Goal: Information Seeking & Learning: Find specific fact

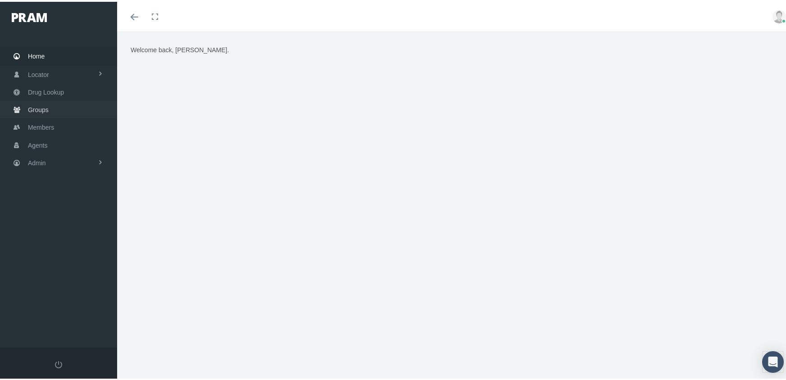
click at [39, 101] on span "Groups" at bounding box center [38, 108] width 21 height 17
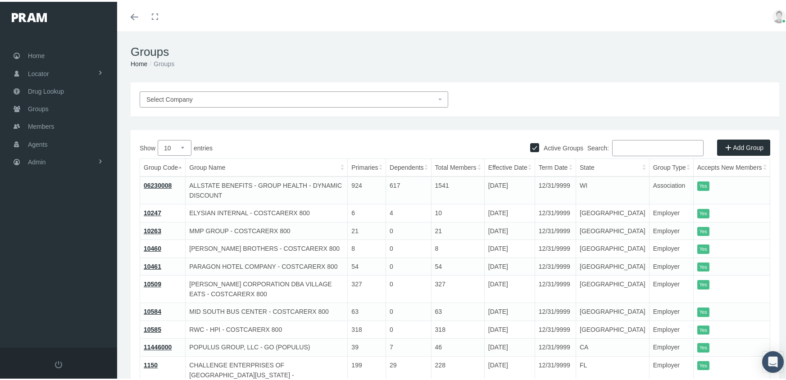
click at [626, 149] on input "Search:" at bounding box center [657, 146] width 91 height 16
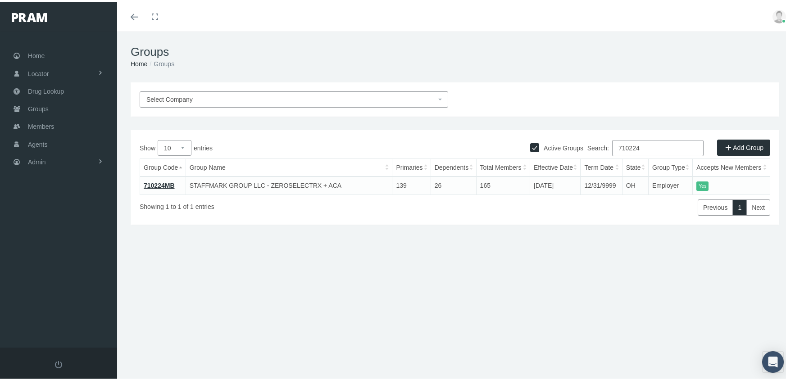
type input "710224"
click at [166, 182] on link "710224MB" at bounding box center [159, 183] width 31 height 7
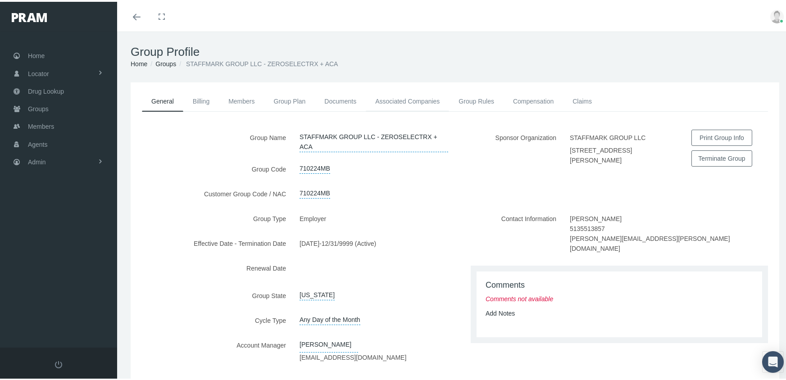
click at [419, 99] on link "Associated Companies" at bounding box center [407, 100] width 83 height 20
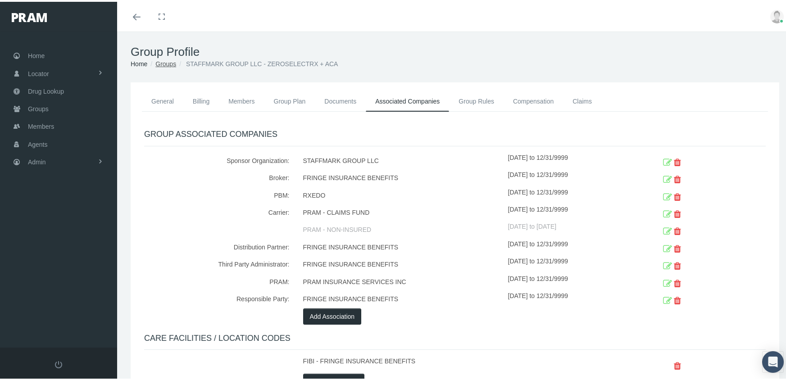
click at [164, 62] on link "Groups" at bounding box center [165, 62] width 21 height 7
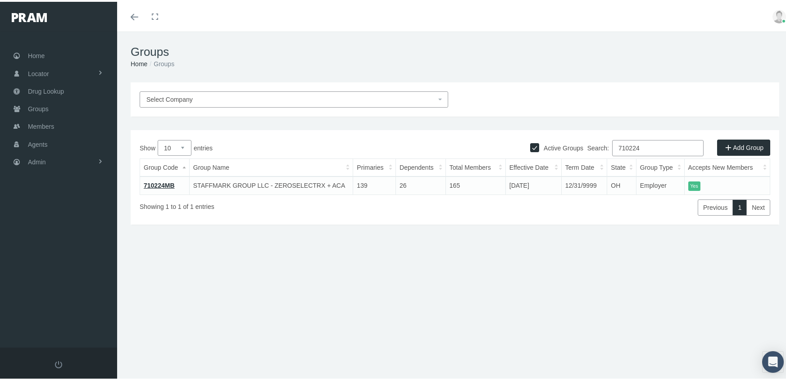
drag, startPoint x: 652, startPoint y: 147, endPoint x: 571, endPoint y: 149, distance: 80.2
click at [571, 149] on div "Active Groups Add Group Show 10 25 50 100 entries Search: 710224 Group Code Gro…" at bounding box center [455, 175] width 649 height 95
type input "710238"
click at [155, 183] on link "710238LM" at bounding box center [159, 183] width 30 height 7
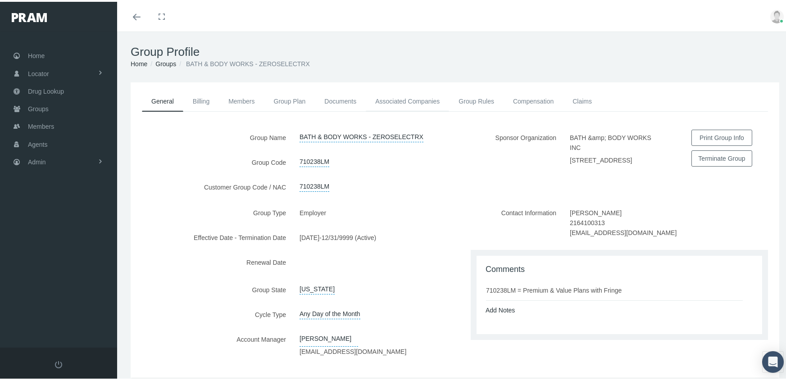
click at [424, 100] on link "Associated Companies" at bounding box center [407, 100] width 83 height 20
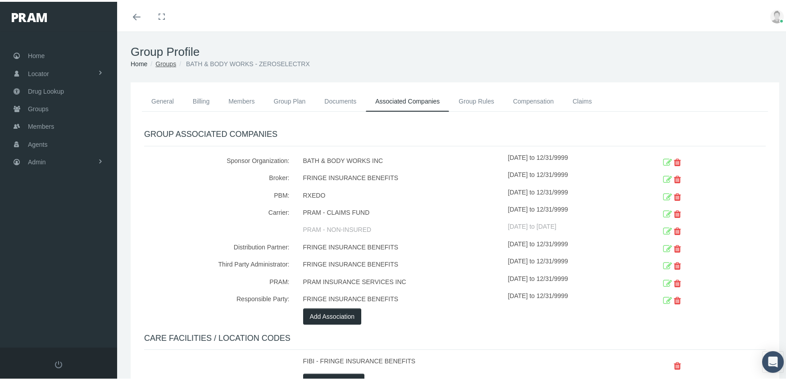
click at [166, 59] on link "Groups" at bounding box center [165, 62] width 21 height 7
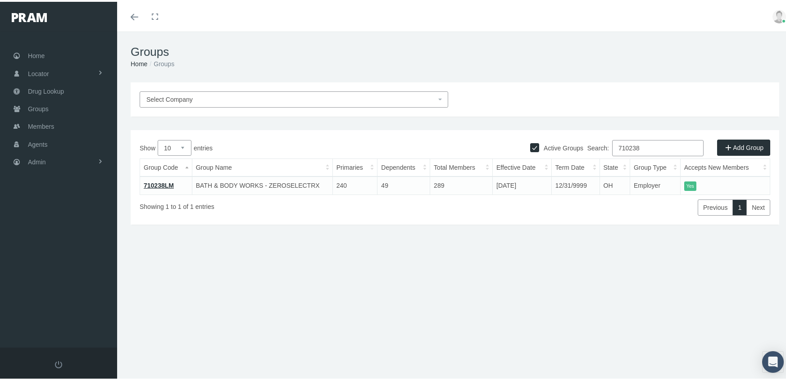
drag, startPoint x: 650, startPoint y: 147, endPoint x: 588, endPoint y: 156, distance: 63.3
click at [588, 156] on div "Search: 710238" at bounding box center [612, 147] width 315 height 18
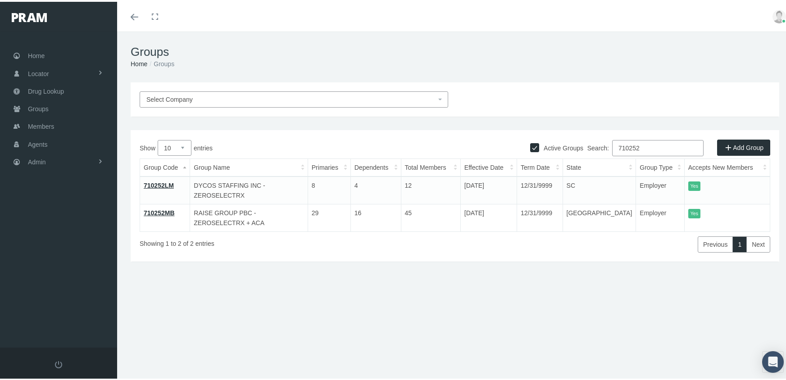
type input "710252"
click at [162, 208] on link "710252MB" at bounding box center [159, 211] width 31 height 7
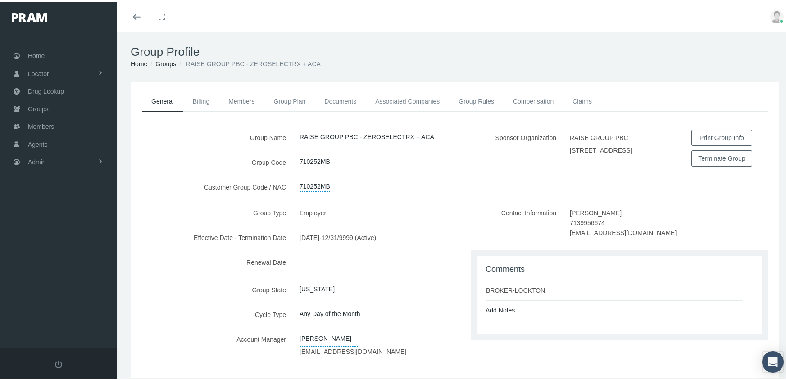
click at [396, 95] on link "Associated Companies" at bounding box center [407, 100] width 83 height 20
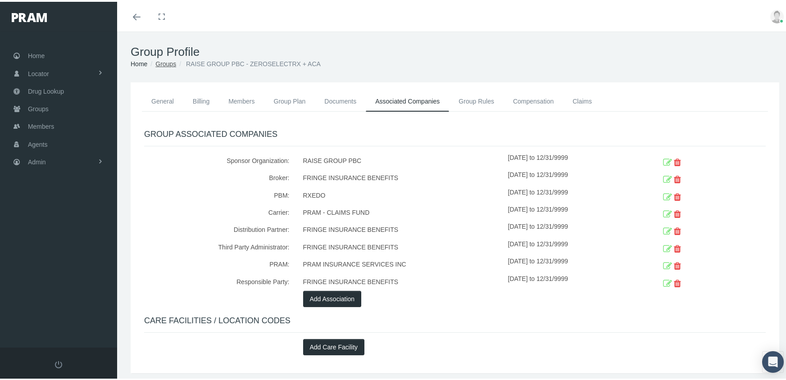
click at [168, 60] on link "Groups" at bounding box center [165, 62] width 21 height 7
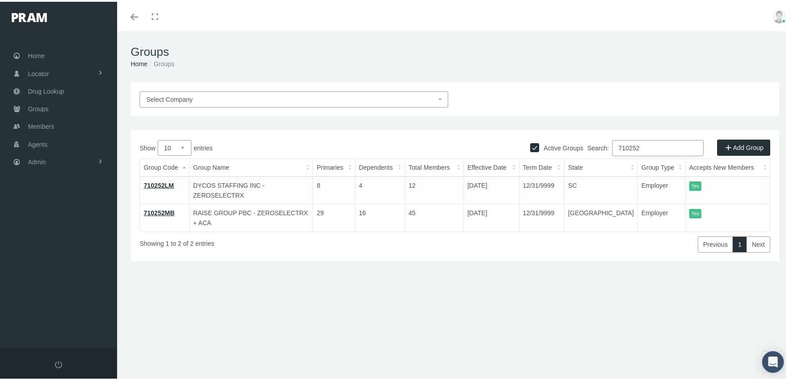
drag, startPoint x: 644, startPoint y: 145, endPoint x: 588, endPoint y: 151, distance: 56.3
click at [588, 151] on label "Search: 710252" at bounding box center [645, 146] width 116 height 16
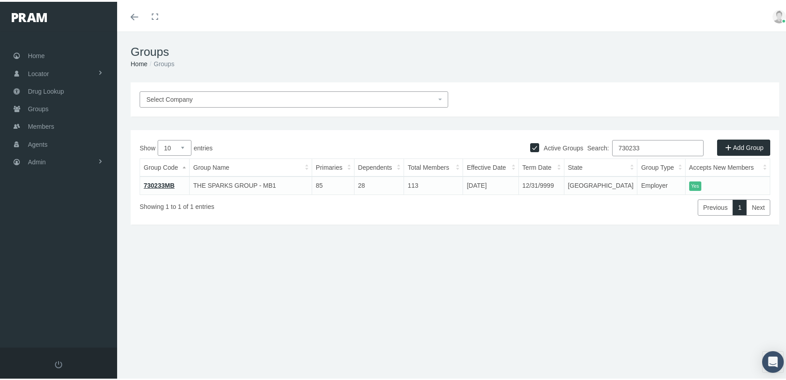
type input "730233"
click at [165, 181] on link "730233MB" at bounding box center [159, 183] width 31 height 7
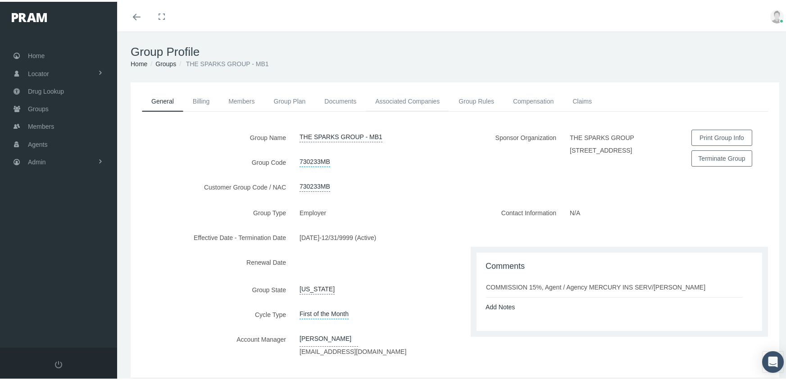
click at [427, 98] on link "Associated Companies" at bounding box center [407, 100] width 83 height 20
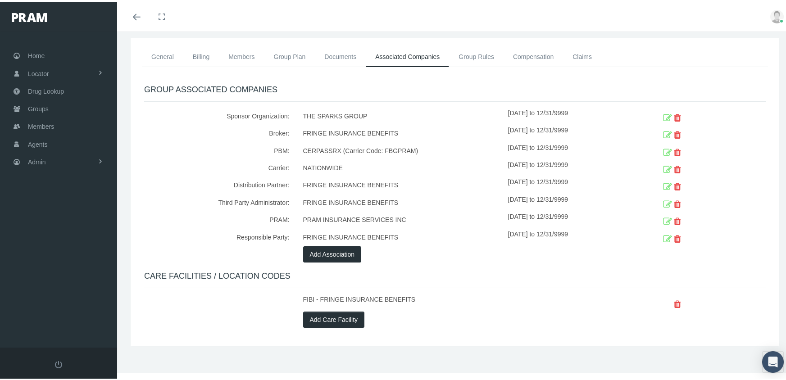
scroll to position [45, 0]
click at [165, 53] on link "General" at bounding box center [162, 54] width 41 height 20
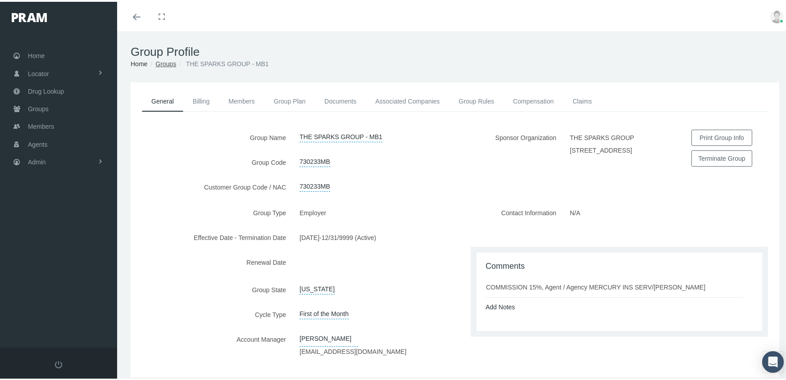
click at [168, 63] on link "Groups" at bounding box center [165, 62] width 21 height 7
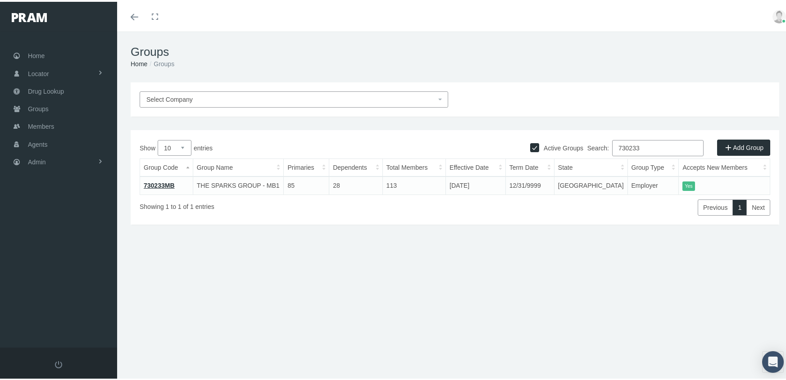
click at [645, 148] on input "730233" at bounding box center [657, 146] width 91 height 16
type input "730234"
click at [163, 184] on link "730234MB" at bounding box center [159, 183] width 31 height 7
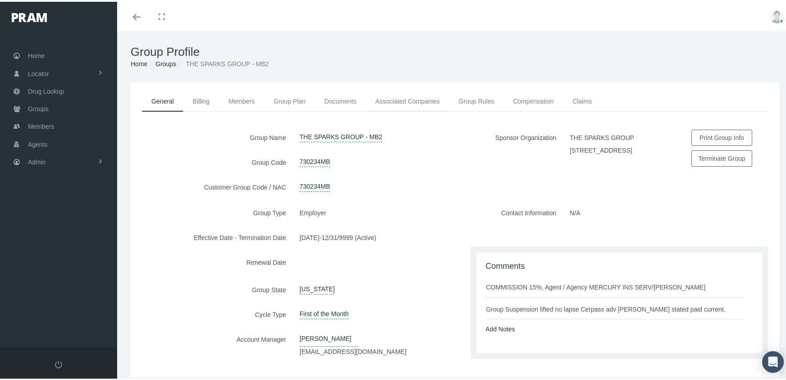
click at [430, 97] on link "Associated Companies" at bounding box center [407, 100] width 83 height 20
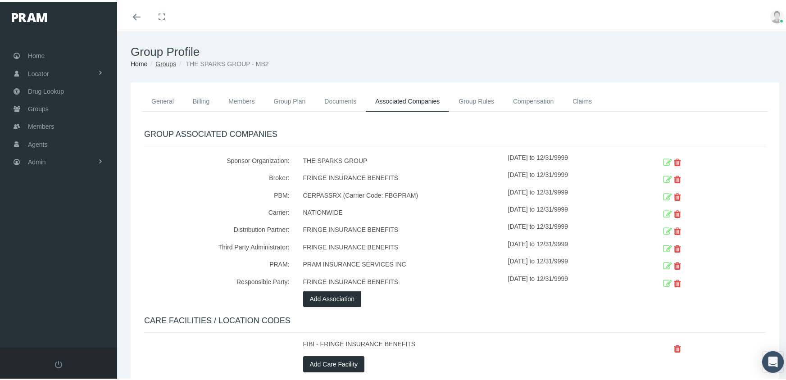
click at [162, 59] on link "Groups" at bounding box center [165, 62] width 21 height 7
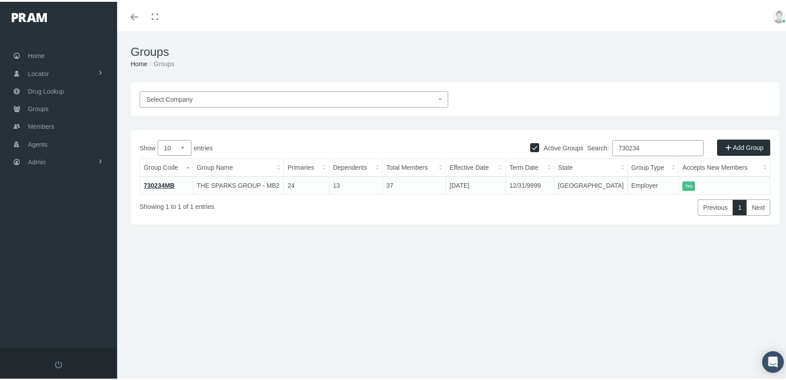
drag, startPoint x: 652, startPoint y: 148, endPoint x: 592, endPoint y: 150, distance: 59.9
click at [592, 150] on label "Search: 730234" at bounding box center [645, 146] width 116 height 16
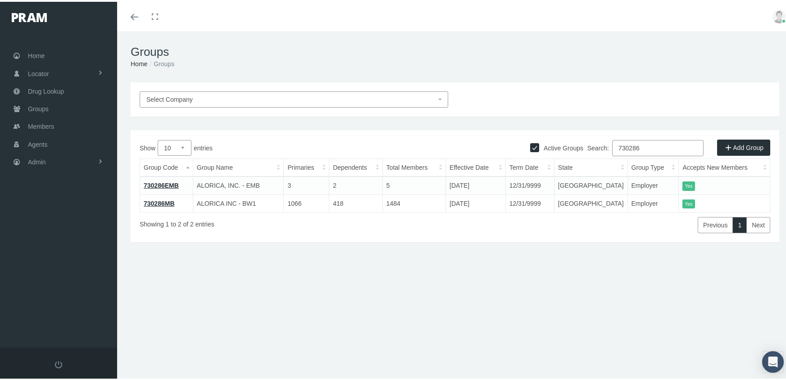
type input "730286"
click at [169, 181] on link "730286EMB" at bounding box center [161, 183] width 35 height 7
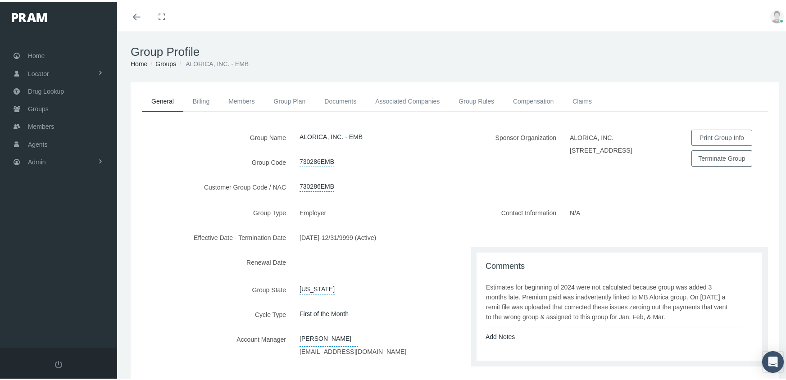
click at [428, 95] on link "Associated Companies" at bounding box center [407, 100] width 83 height 20
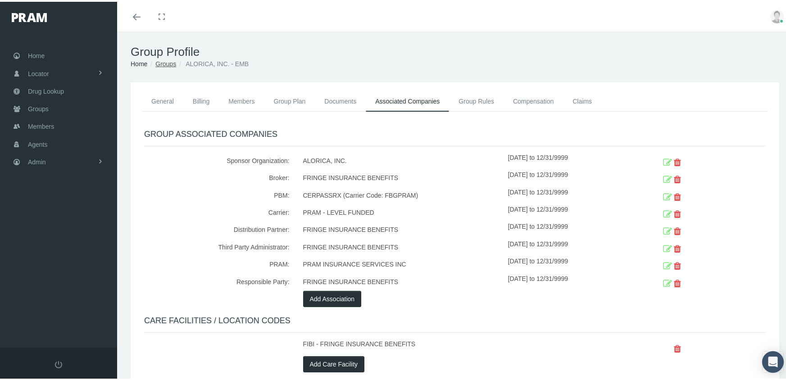
click at [164, 60] on link "Groups" at bounding box center [165, 62] width 21 height 7
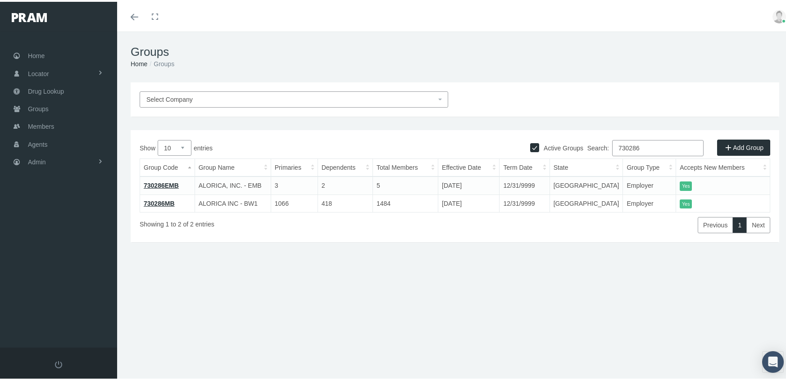
drag, startPoint x: 650, startPoint y: 147, endPoint x: 599, endPoint y: 145, distance: 50.5
click at [599, 145] on label "Search: 730286" at bounding box center [645, 146] width 116 height 16
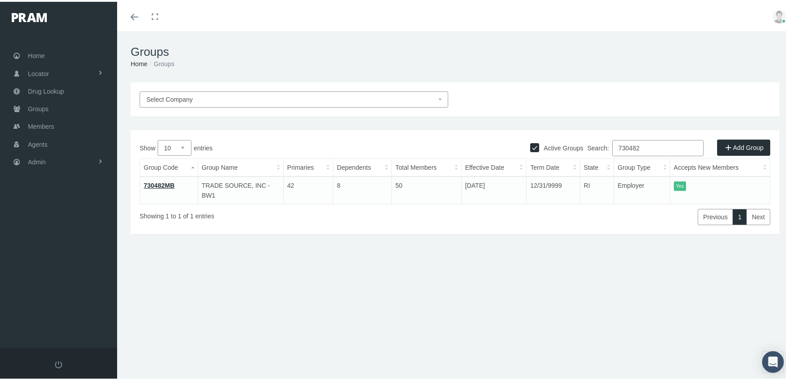
type input "730482"
click at [162, 181] on link "730482MB" at bounding box center [159, 183] width 31 height 7
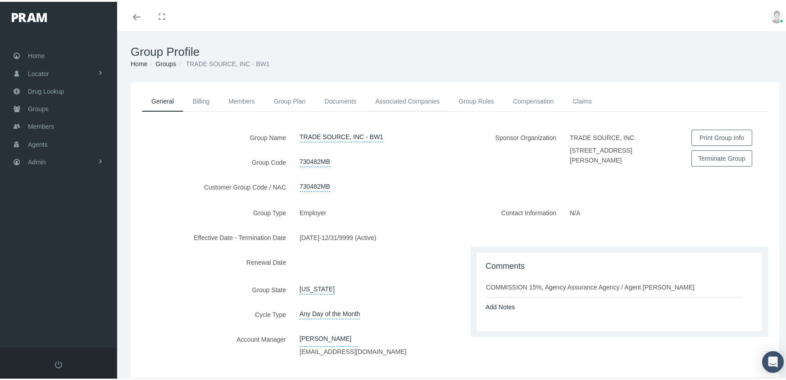
click at [417, 95] on link "Associated Companies" at bounding box center [407, 100] width 83 height 20
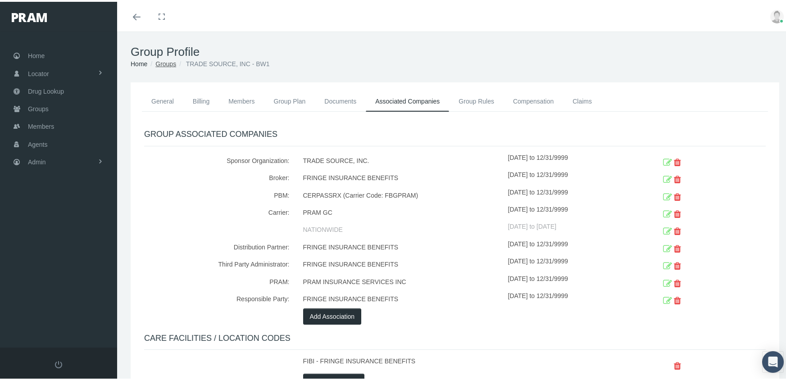
click at [166, 59] on link "Groups" at bounding box center [165, 62] width 21 height 7
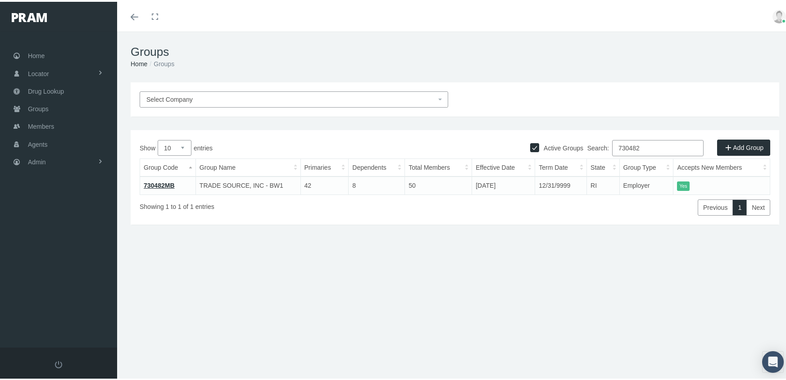
drag, startPoint x: 647, startPoint y: 143, endPoint x: 582, endPoint y: 149, distance: 65.1
click at [582, 149] on div "Search: 730482" at bounding box center [612, 147] width 315 height 18
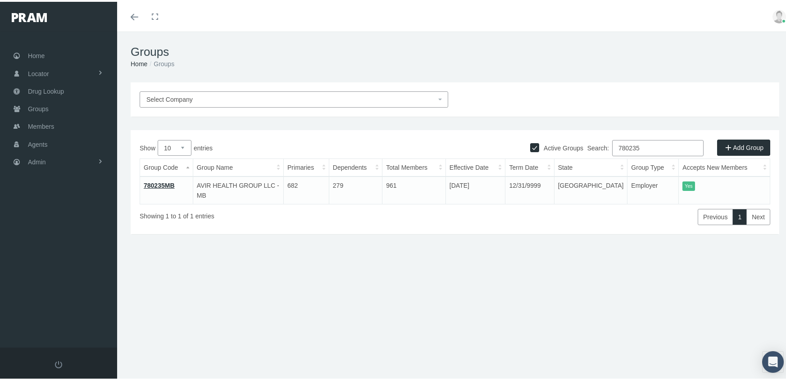
type input "780235"
click at [166, 182] on link "780235MB" at bounding box center [159, 183] width 31 height 7
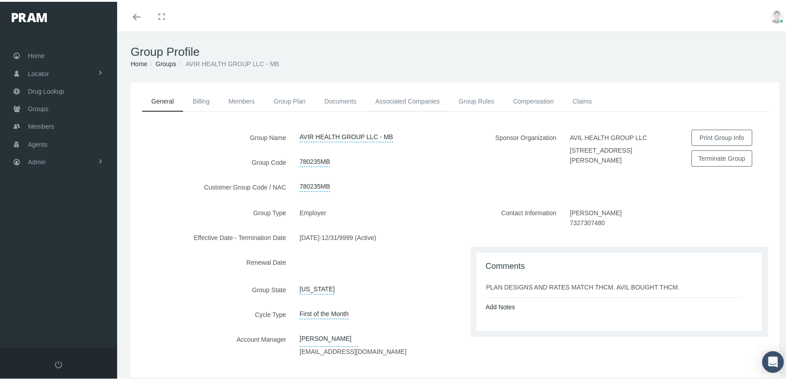
click at [416, 97] on link "Associated Companies" at bounding box center [407, 100] width 83 height 20
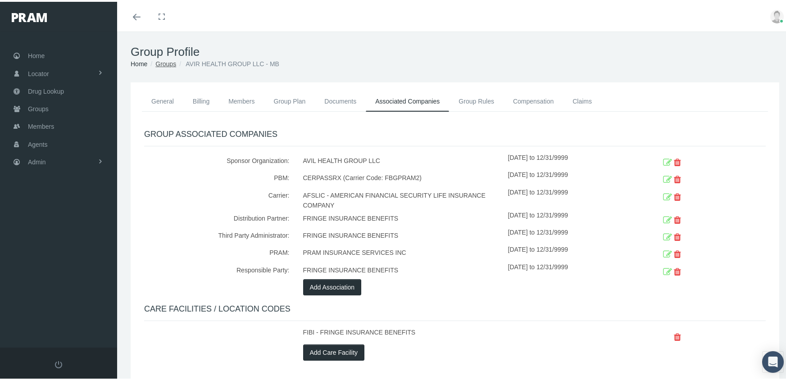
click at [162, 62] on link "Groups" at bounding box center [165, 62] width 21 height 7
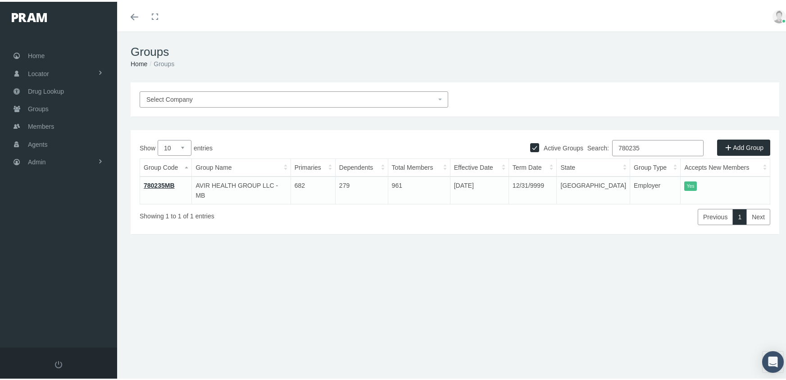
drag, startPoint x: 643, startPoint y: 143, endPoint x: 585, endPoint y: 145, distance: 58.6
click at [585, 145] on div "Search: 780235" at bounding box center [612, 147] width 315 height 18
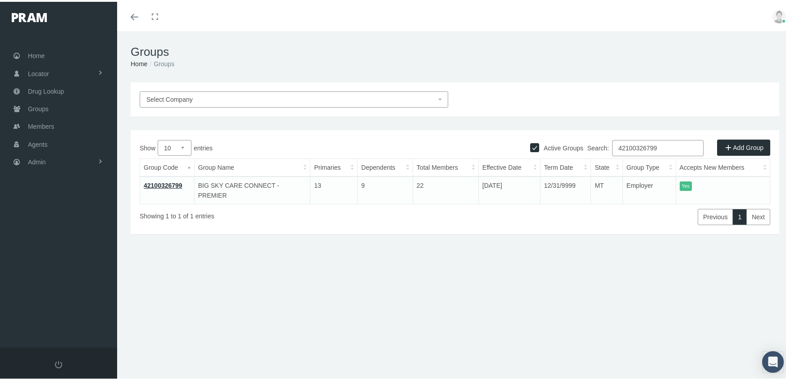
type input "42100326799"
click at [167, 181] on link "42100326799" at bounding box center [163, 183] width 39 height 7
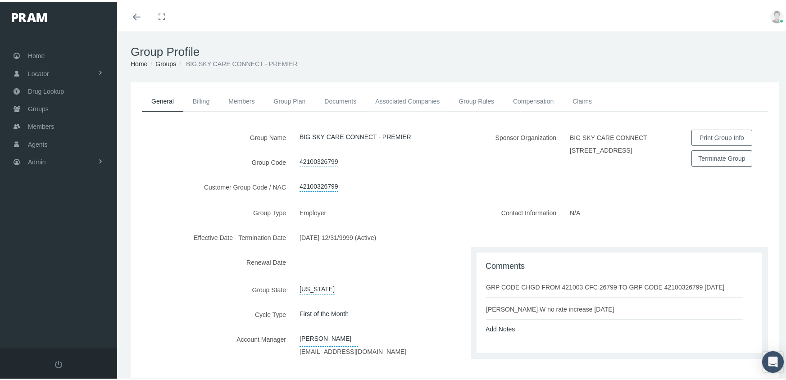
click at [418, 96] on link "Associated Companies" at bounding box center [407, 100] width 83 height 20
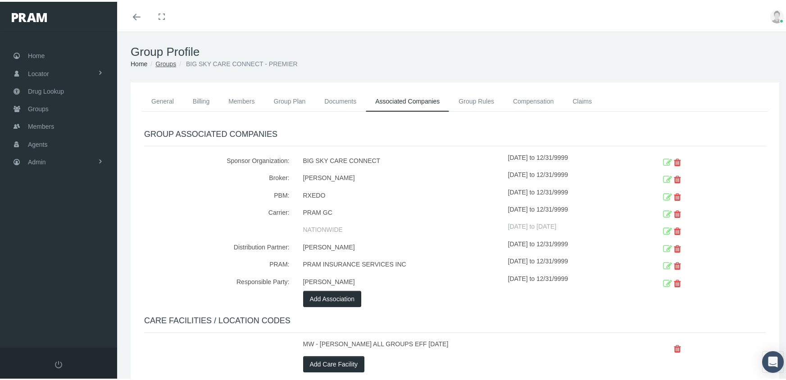
click at [159, 59] on link "Groups" at bounding box center [165, 62] width 21 height 7
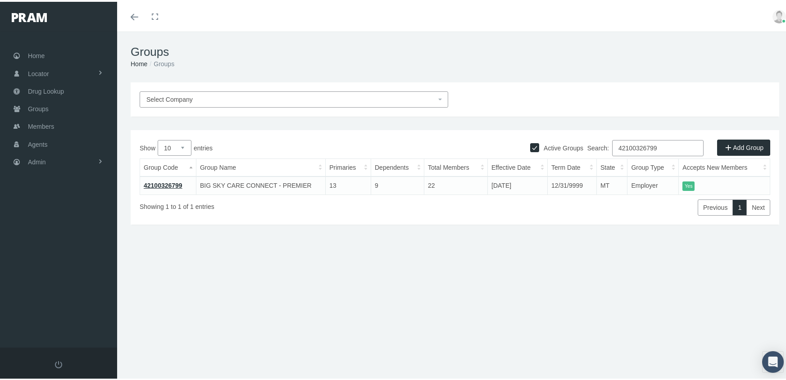
drag, startPoint x: 665, startPoint y: 147, endPoint x: 553, endPoint y: 159, distance: 112.3
click at [553, 159] on div "Show 10 25 50 100 entries Search: 42100326799 Group Code Group Name Primaries D…" at bounding box center [455, 176] width 630 height 76
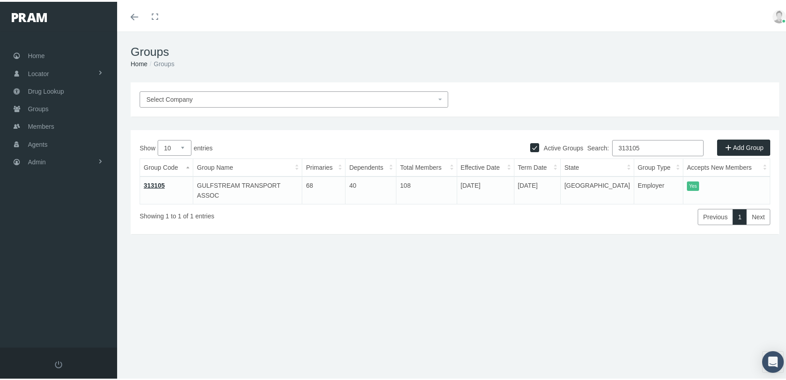
type input "313105"
click at [156, 183] on link "313105" at bounding box center [154, 183] width 21 height 7
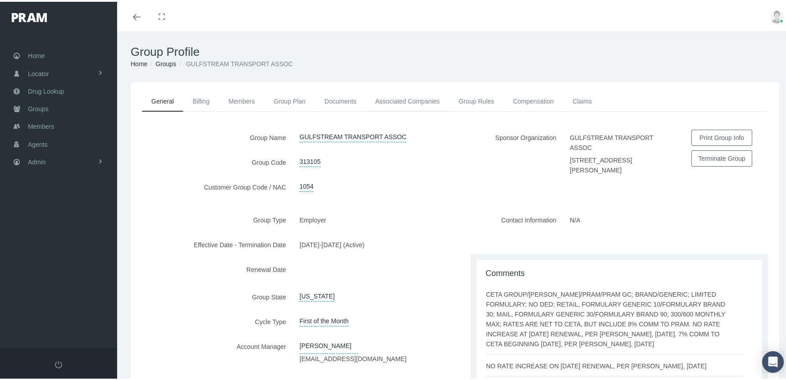
click at [411, 100] on link "Associated Companies" at bounding box center [407, 100] width 83 height 20
